Goal: Entertainment & Leisure: Consume media (video, audio)

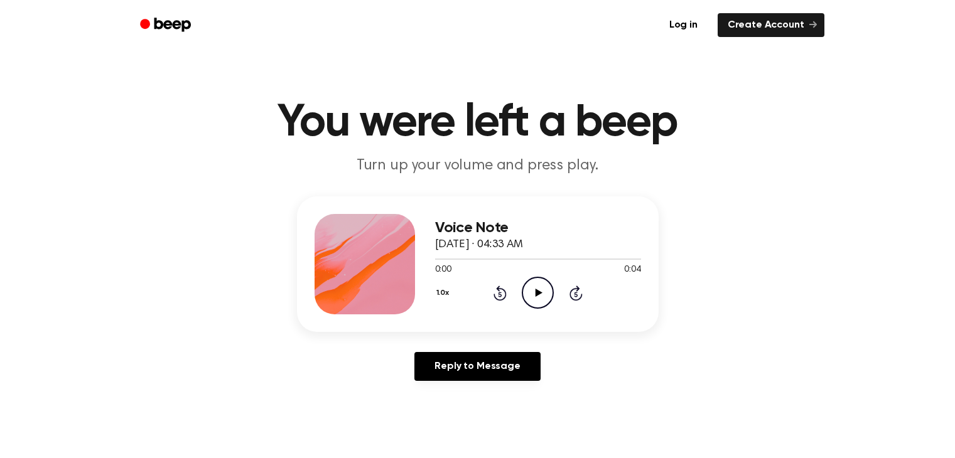
click at [537, 301] on icon "Play Audio" at bounding box center [538, 293] width 32 height 32
click at [540, 292] on icon at bounding box center [539, 293] width 7 height 8
click at [541, 297] on icon "Play Audio" at bounding box center [538, 293] width 32 height 32
click at [543, 289] on icon "Play Audio" at bounding box center [538, 293] width 32 height 32
click at [664, 152] on header "You were left a beep Turn up your volume and press play." at bounding box center [477, 138] width 925 height 76
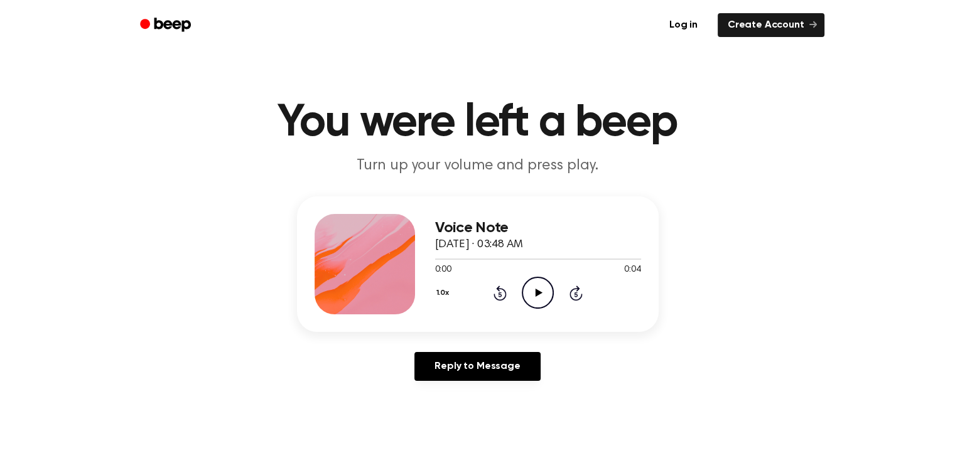
click at [539, 287] on icon "Play Audio" at bounding box center [538, 293] width 32 height 32
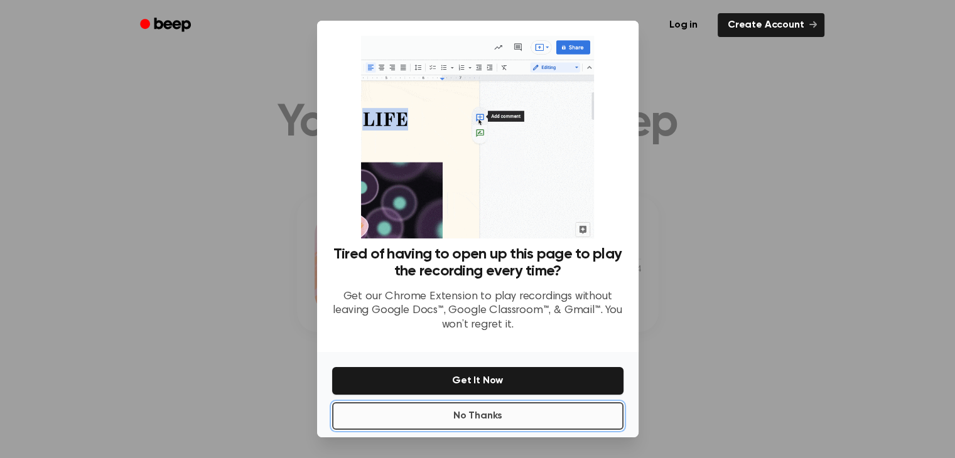
click at [498, 426] on button "No Thanks" at bounding box center [477, 416] width 291 height 28
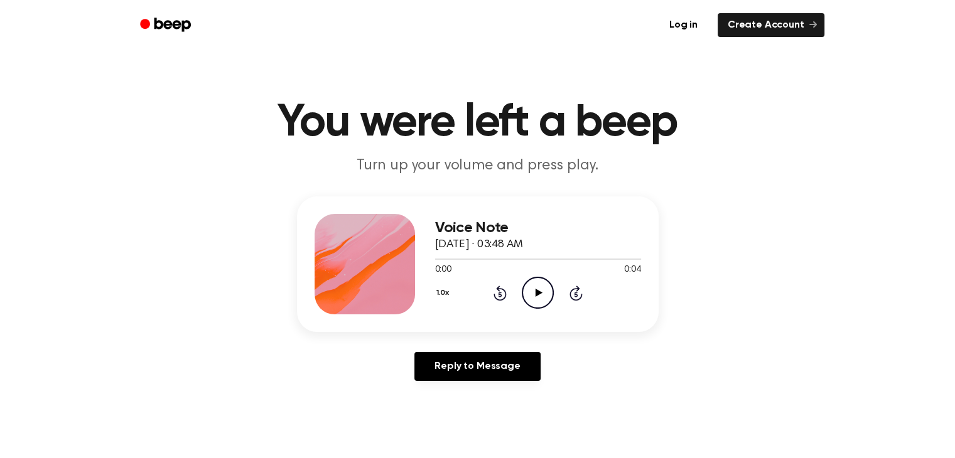
click at [544, 293] on icon "Play Audio" at bounding box center [538, 293] width 32 height 32
click at [536, 285] on icon "Play Audio" at bounding box center [538, 293] width 32 height 32
click at [531, 287] on icon "Play Audio" at bounding box center [538, 293] width 32 height 32
click at [534, 289] on icon "Play Audio" at bounding box center [538, 293] width 32 height 32
click at [534, 297] on icon "Play Audio" at bounding box center [538, 293] width 32 height 32
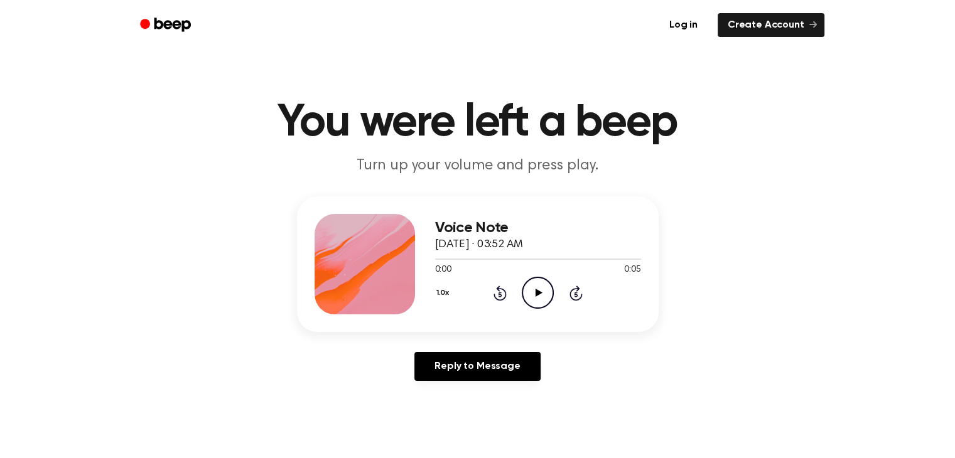
click at [542, 296] on icon "Play Audio" at bounding box center [538, 293] width 32 height 32
click at [534, 299] on icon "Play Audio" at bounding box center [538, 293] width 32 height 32
click at [539, 292] on icon at bounding box center [539, 293] width 7 height 8
click at [544, 294] on icon "Play Audio" at bounding box center [538, 293] width 32 height 32
click at [542, 289] on icon "Play Audio" at bounding box center [538, 293] width 32 height 32
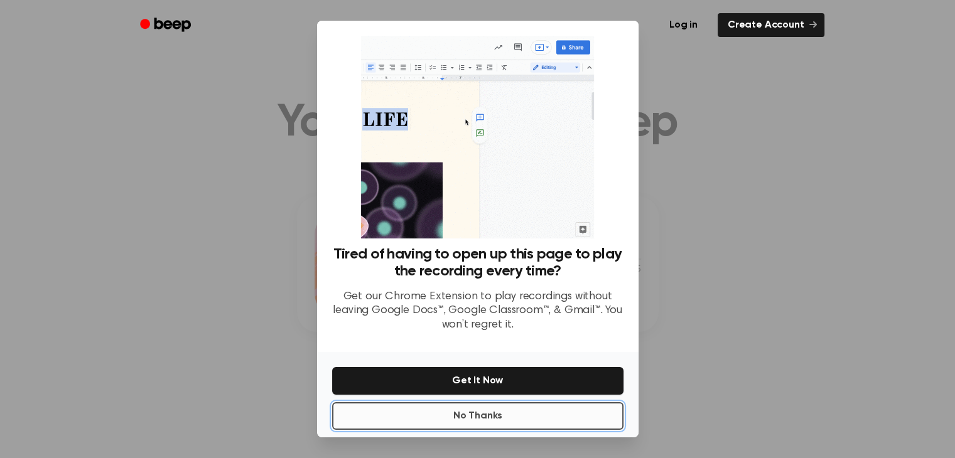
click at [477, 416] on button "No Thanks" at bounding box center [477, 416] width 291 height 28
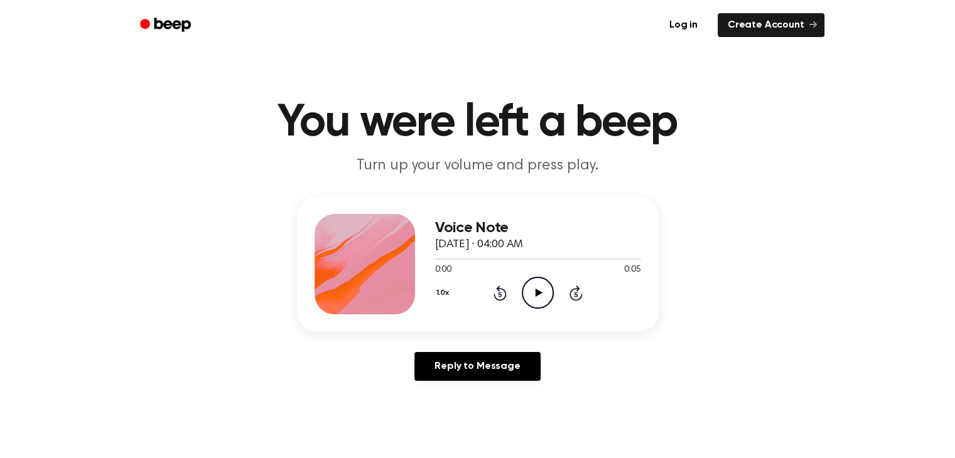
click at [540, 288] on icon "Play Audio" at bounding box center [538, 293] width 32 height 32
click at [530, 294] on icon "Play Audio" at bounding box center [538, 293] width 32 height 32
click at [534, 299] on icon "Play Audio" at bounding box center [538, 293] width 32 height 32
click at [545, 287] on icon "Play Audio" at bounding box center [538, 293] width 32 height 32
click at [541, 289] on icon "Play Audio" at bounding box center [538, 293] width 32 height 32
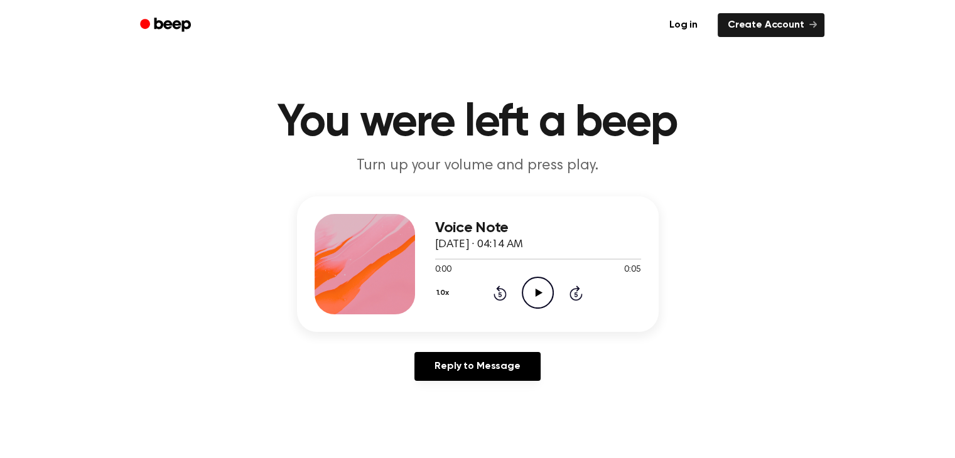
click at [537, 286] on icon "Play Audio" at bounding box center [538, 293] width 32 height 32
click at [528, 294] on icon "Play Audio" at bounding box center [538, 293] width 32 height 32
click at [539, 299] on icon "Play Audio" at bounding box center [538, 293] width 32 height 32
click at [537, 292] on icon at bounding box center [539, 293] width 7 height 8
click at [526, 297] on icon "Play Audio" at bounding box center [538, 293] width 32 height 32
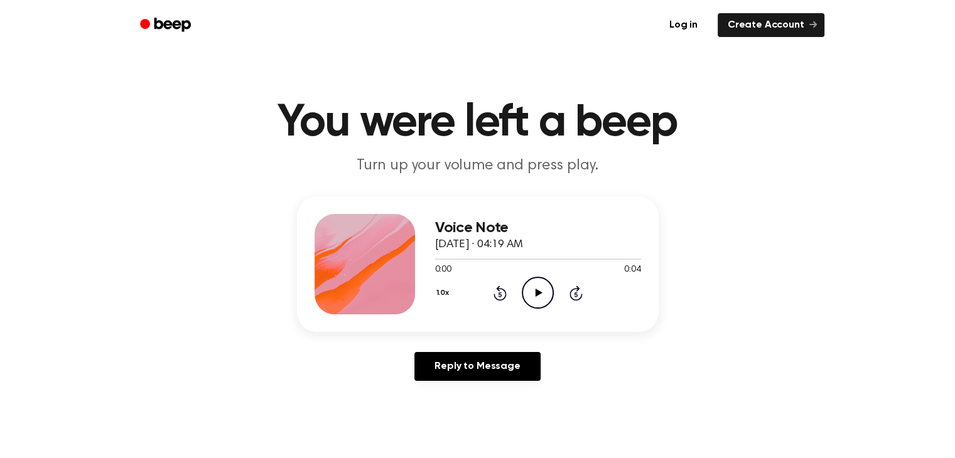
click at [537, 288] on icon "Play Audio" at bounding box center [538, 293] width 32 height 32
click at [541, 293] on icon at bounding box center [539, 293] width 7 height 8
click at [532, 293] on icon "Play Audio" at bounding box center [538, 293] width 32 height 32
click at [532, 298] on icon "Play Audio" at bounding box center [538, 293] width 32 height 32
click at [538, 289] on icon "Play Audio" at bounding box center [538, 293] width 32 height 32
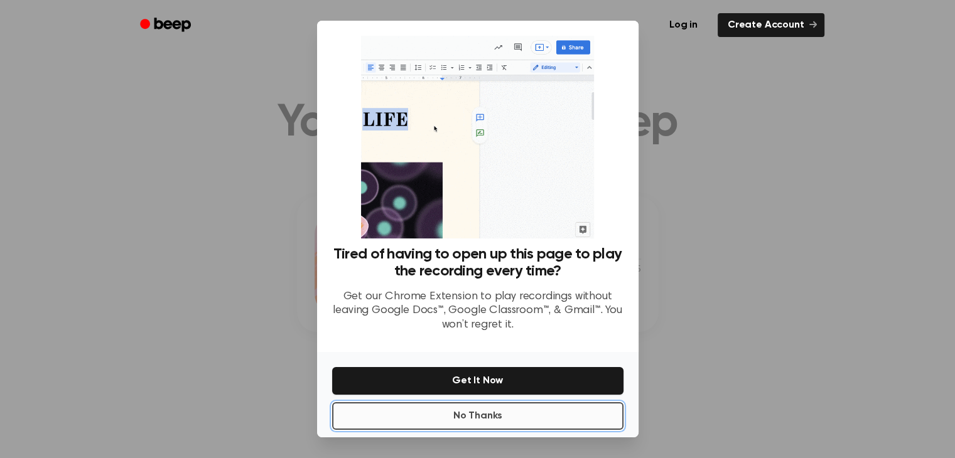
click at [475, 411] on button "No Thanks" at bounding box center [477, 416] width 291 height 28
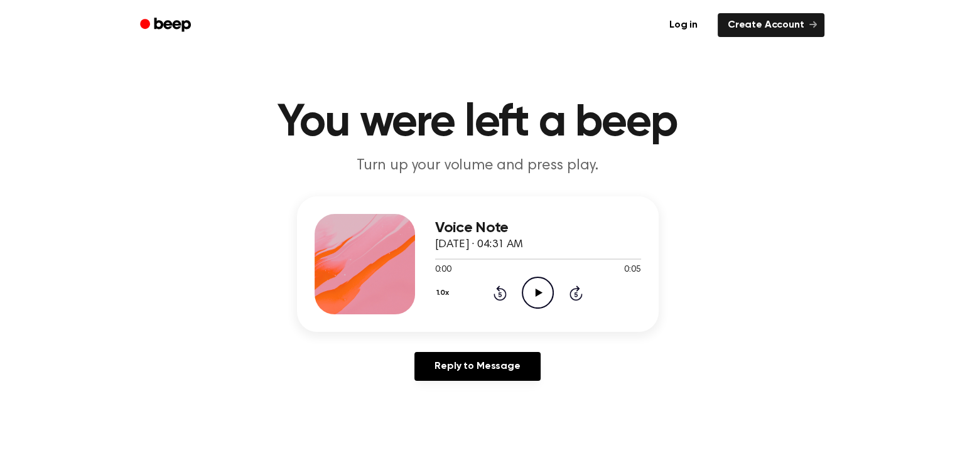
click at [533, 289] on icon "Play Audio" at bounding box center [538, 293] width 32 height 32
